Goal: Task Accomplishment & Management: Use online tool/utility

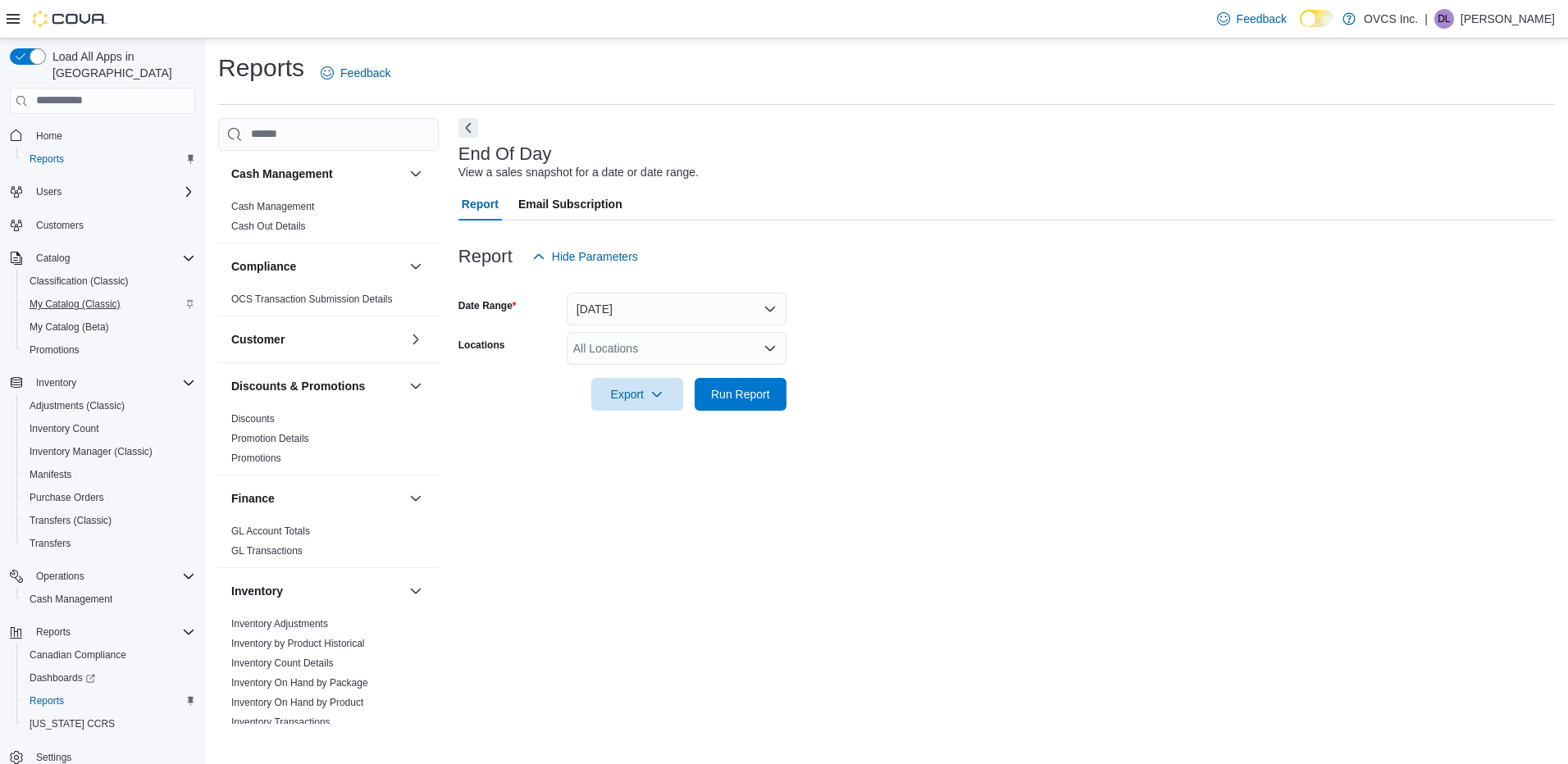
scroll to position [820, 0]
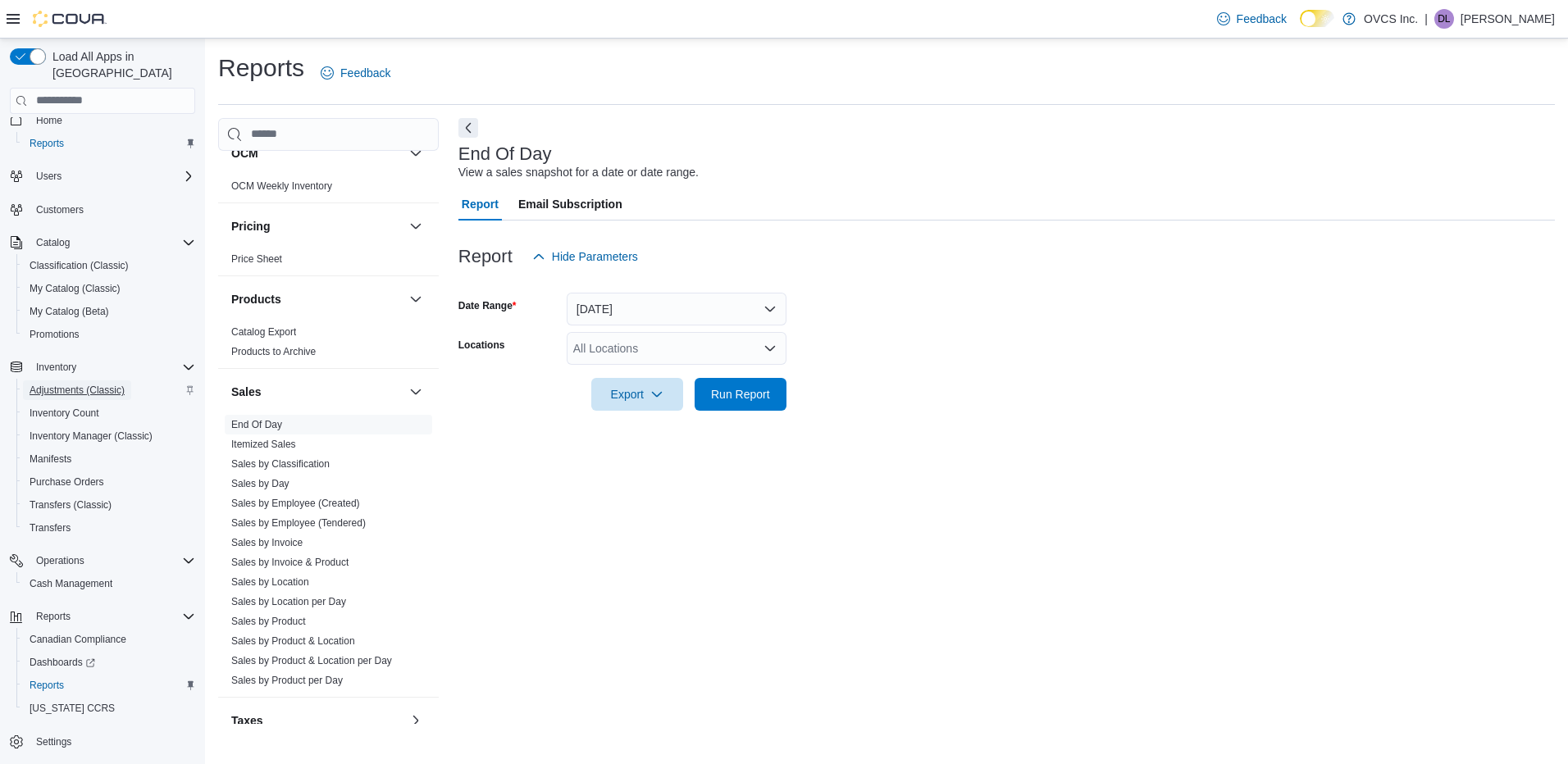
click at [88, 383] on span "Adjustments (Classic)" at bounding box center [76, 390] width 95 height 13
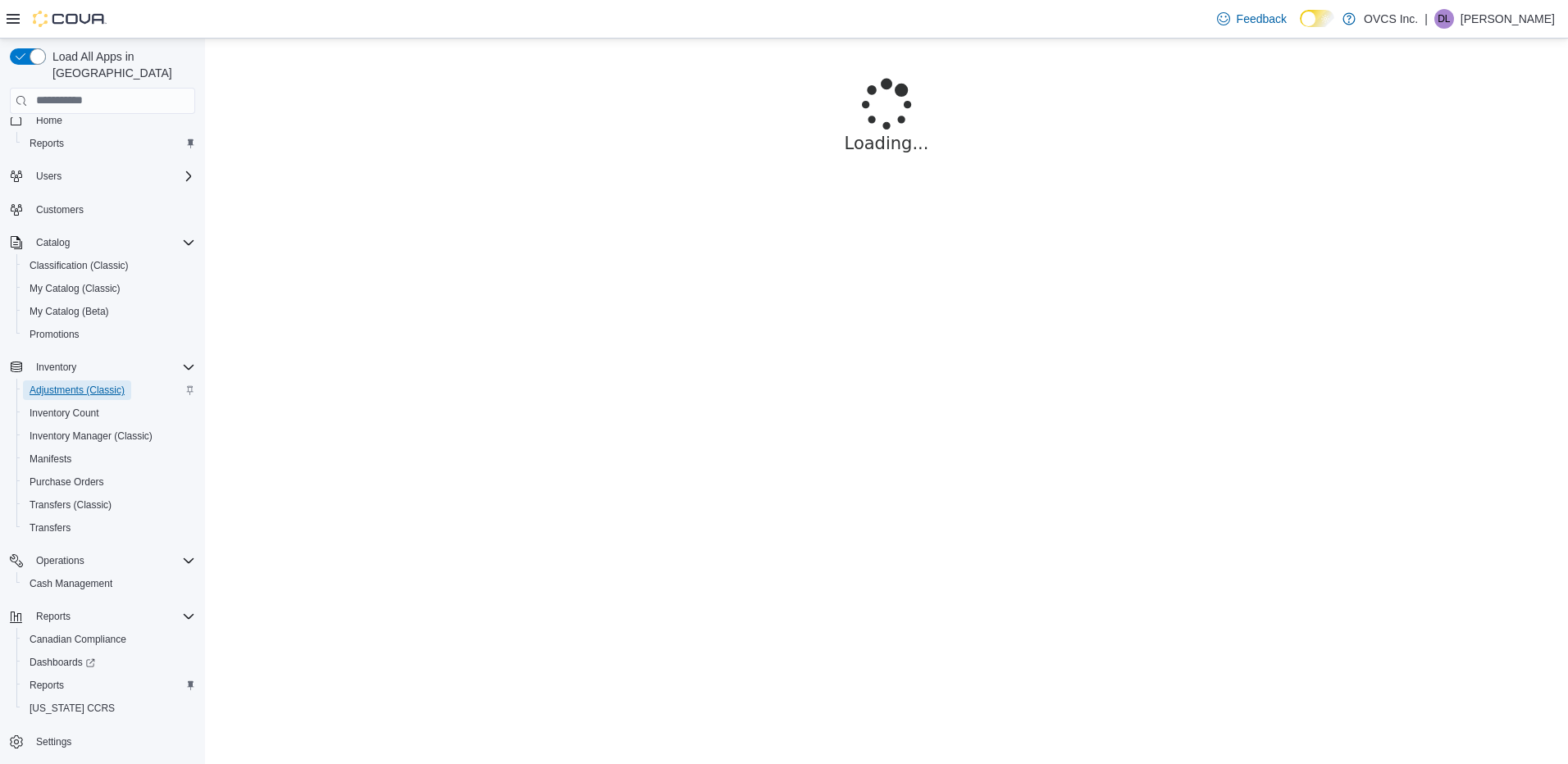
click at [102, 383] on span "Adjustments (Classic)" at bounding box center [76, 390] width 95 height 13
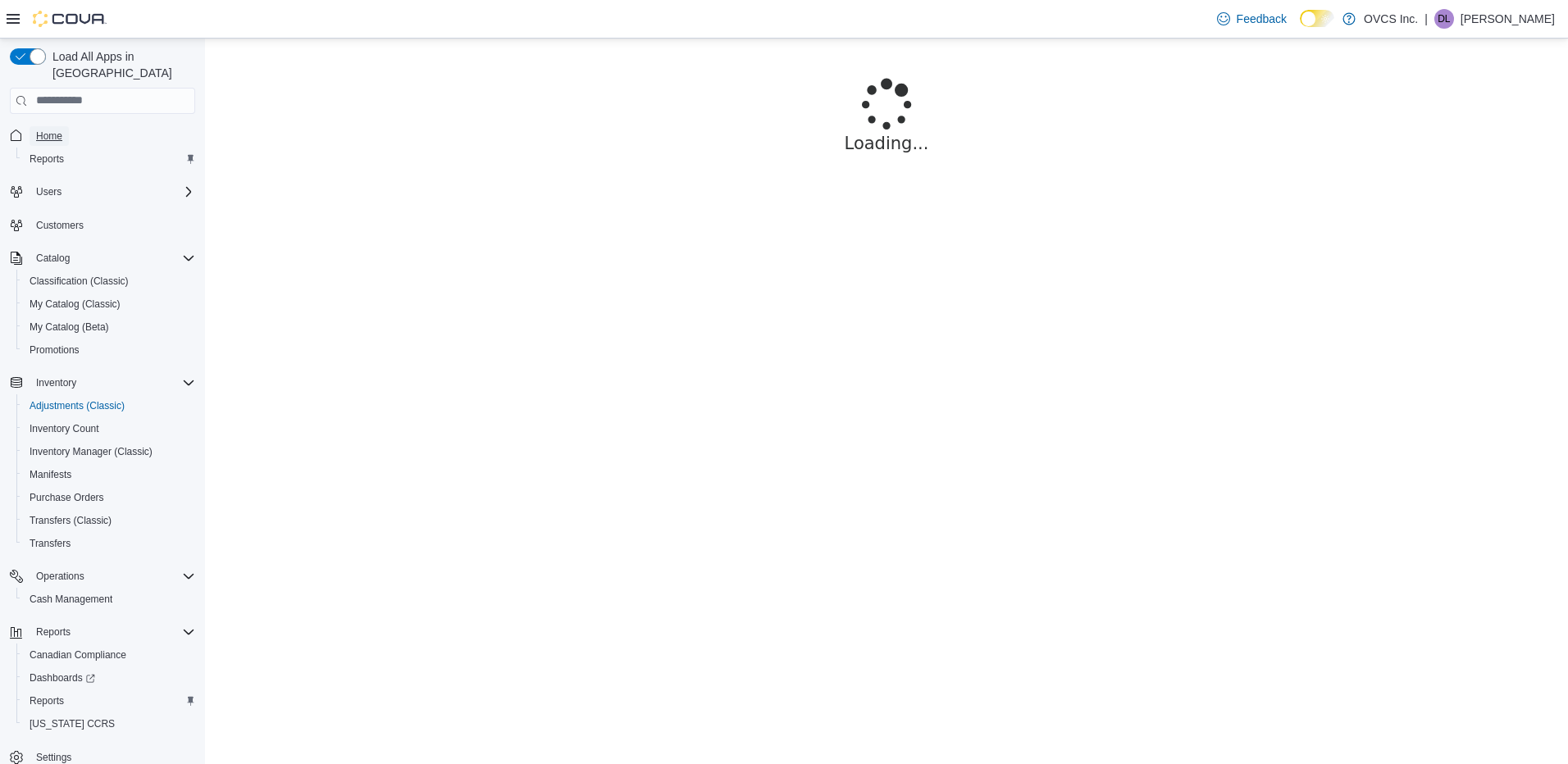
click at [45, 130] on span "Home" at bounding box center [49, 137] width 26 height 13
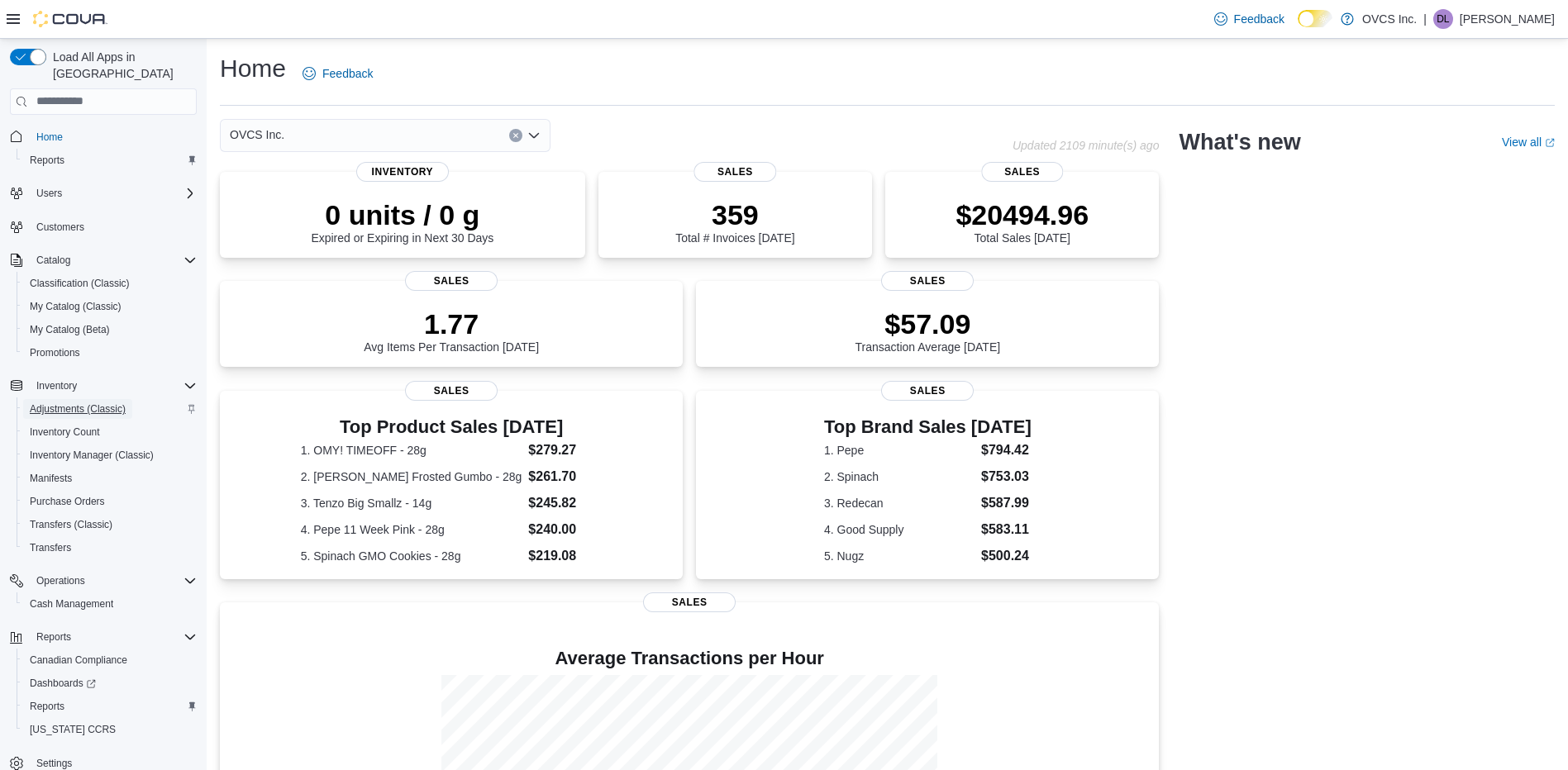
click at [85, 403] on span "Adjustments (Classic)" at bounding box center [77, 409] width 96 height 13
